Goal: Task Accomplishment & Management: Use online tool/utility

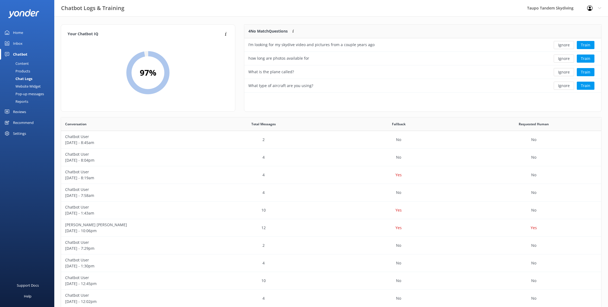
scroll to position [190, 540]
click at [29, 92] on div "Pop-up messages" at bounding box center [23, 94] width 41 height 8
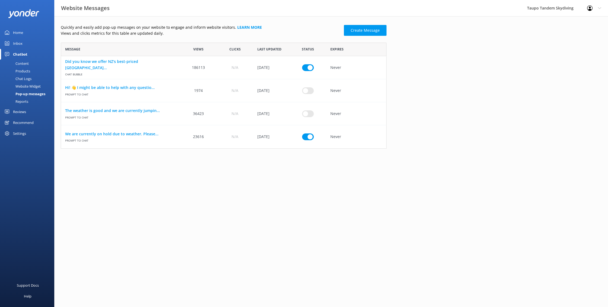
scroll to position [0, 0]
click at [124, 132] on link "We are currently on hold due to weather. Please..." at bounding box center [120, 134] width 111 height 6
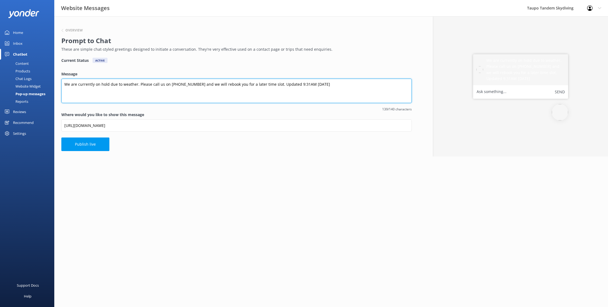
click at [293, 83] on textarea "We are currently on hold due to weather. Please call us on [PHONE_NUMBER] and w…" at bounding box center [236, 91] width 350 height 24
type textarea "We are currently on hold due to weather. Please call us on [PHONE_NUMBER] and w…"
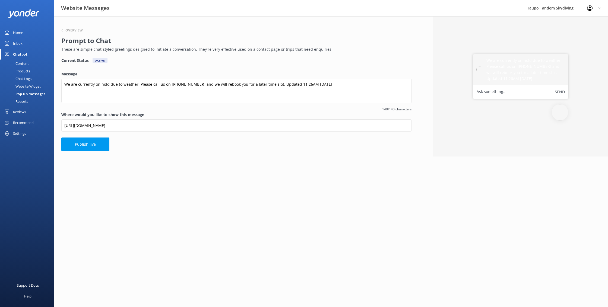
click at [292, 75] on label "Message" at bounding box center [236, 74] width 350 height 6
click at [292, 79] on textarea "We are currently on hold due to weather. Please call us on [PHONE_NUMBER] and w…" at bounding box center [236, 91] width 350 height 24
click at [98, 138] on button "Publish live" at bounding box center [85, 145] width 48 height 14
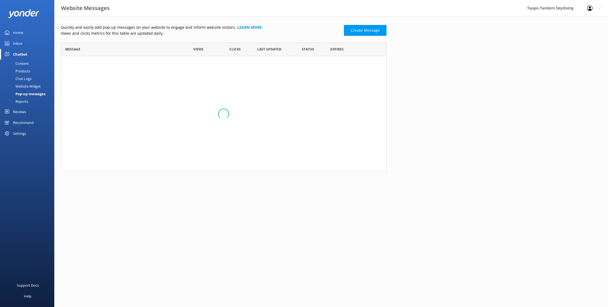
scroll to position [106, 326]
